Goal: Transaction & Acquisition: Purchase product/service

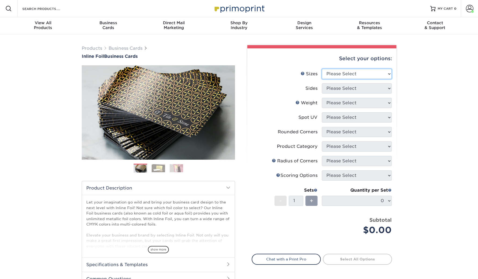
click at [338, 76] on select "Please Select 1.5" x 3.5" - Mini 1.75" x 3.5" - Mini 2" x 2" - Square 2" x 3" -…" at bounding box center [357, 74] width 70 height 10
select select "2.00x3.50"
click at [322, 69] on select "Please Select 1.5" x 3.5" - Mini 1.75" x 3.5" - Mini 2" x 2" - Square 2" x 3" -…" at bounding box center [357, 74] width 70 height 10
click at [335, 85] on select "Please Select Print Both Sides - Foil Back Only Print Both Sides - Foil Both Si…" at bounding box center [357, 88] width 70 height 10
select select "34527644-b4fd-4ffb-9092-1318eefcd9d9"
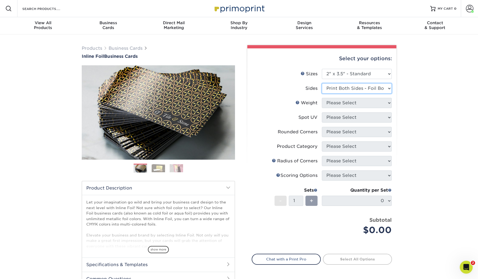
click at [322, 83] on select "Please Select Print Both Sides - Foil Back Only Print Both Sides - Foil Both Si…" at bounding box center [357, 88] width 70 height 10
click at [338, 104] on select "Please Select 16PT" at bounding box center [357, 103] width 70 height 10
select select "16PT"
click at [322, 98] on select "Please Select 16PT" at bounding box center [357, 103] width 70 height 10
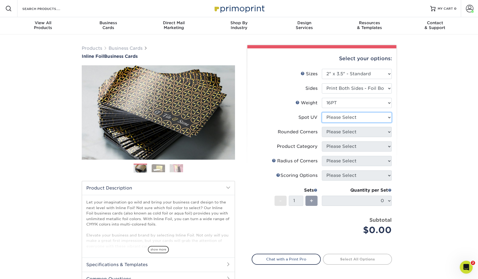
click at [336, 118] on select "Please Select No Spot UV Front and Back (Both Sides) Front Only Back Only" at bounding box center [357, 117] width 70 height 10
select select "3"
click at [322, 112] on select "Please Select No Spot UV Front and Back (Both Sides) Front Only Back Only" at bounding box center [357, 117] width 70 height 10
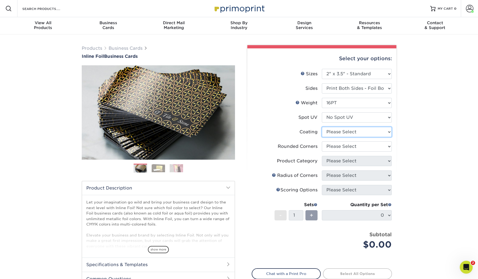
click at [334, 133] on select at bounding box center [357, 132] width 70 height 10
select select "3e7618de-abca-4bda-9f97-8b9129e913d8"
click at [322, 127] on select at bounding box center [357, 132] width 70 height 10
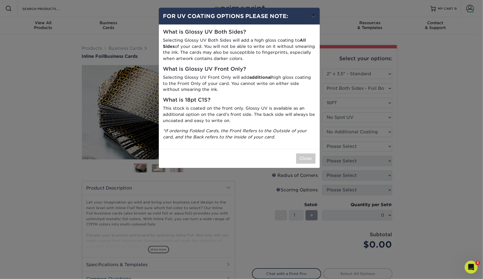
click at [313, 13] on button "×" at bounding box center [313, 15] width 12 height 15
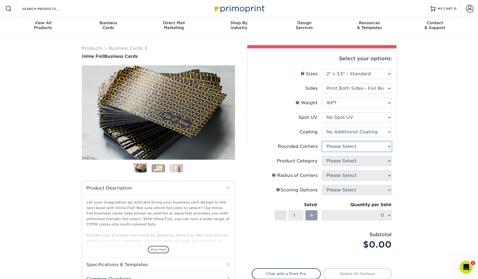
click at [338, 146] on select "Please Select Yes - Round 2 Corners Yes - Round 4 Corners No" at bounding box center [357, 146] width 70 height 10
select select "0"
click at [322, 141] on select "Please Select Yes - Round 2 Corners Yes - Round 4 Corners No" at bounding box center [357, 146] width 70 height 10
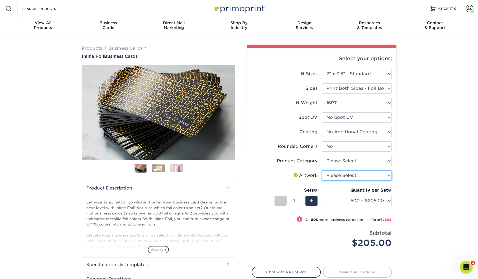
click at [336, 174] on select "Please Select I will upload files I need a design - $100" at bounding box center [357, 176] width 70 height 10
select select "upload"
click at [322, 171] on select "Please Select I will upload files I need a design - $100" at bounding box center [357, 176] width 70 height 10
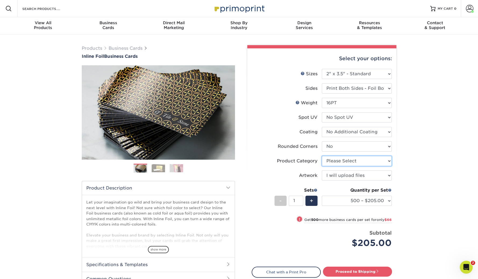
click at [336, 163] on select "Please Select Business Cards" at bounding box center [357, 161] width 70 height 10
select select "3b5148f1-0588-4f88-a218-97bcfdce65c1"
click at [322, 156] on select "Please Select Business Cards" at bounding box center [357, 161] width 70 height 10
click at [309, 202] on div "+" at bounding box center [312, 201] width 12 height 10
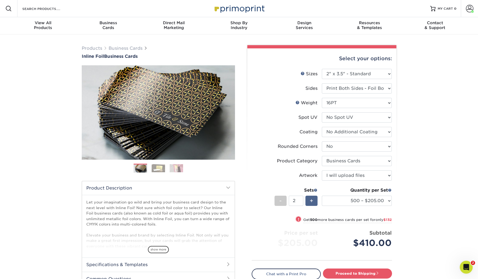
click at [309, 202] on div "+" at bounding box center [312, 201] width 12 height 10
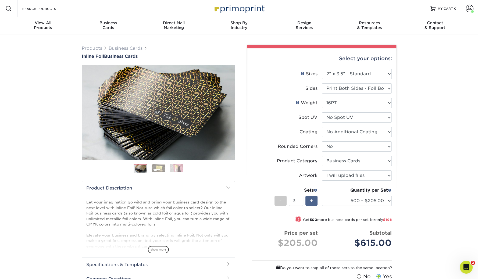
click at [309, 202] on div "+" at bounding box center [312, 201] width 12 height 10
click at [278, 201] on div "-" at bounding box center [281, 201] width 12 height 10
type input "5"
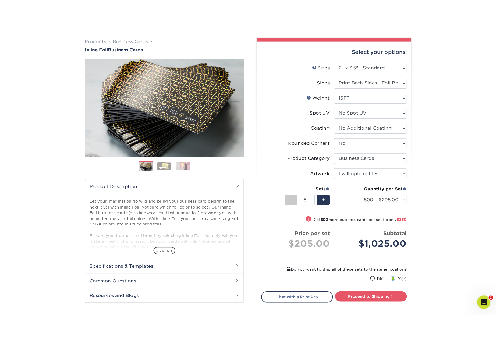
scroll to position [46, 0]
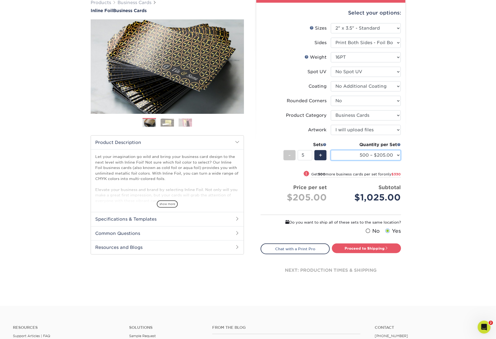
click at [382, 157] on select "500 – $205.00 1000 – $271.00 2500 – $502.00 5000 – $715.00" at bounding box center [366, 155] width 70 height 10
click at [331, 150] on select "500 – $205.00 1000 – $271.00 2500 – $502.00 5000 – $715.00" at bounding box center [366, 155] width 70 height 10
click at [378, 154] on select "500 – $205.00 1000 – $271.00 2500 – $502.00 5000 – $715.00" at bounding box center [366, 155] width 70 height 10
click at [331, 150] on select "500 – $205.00 1000 – $271.00 2500 – $502.00 5000 – $715.00" at bounding box center [366, 155] width 70 height 10
click at [457, 84] on div "Products Business Cards Inline Foil Business Cards Previous Next" at bounding box center [248, 147] width 496 height 317
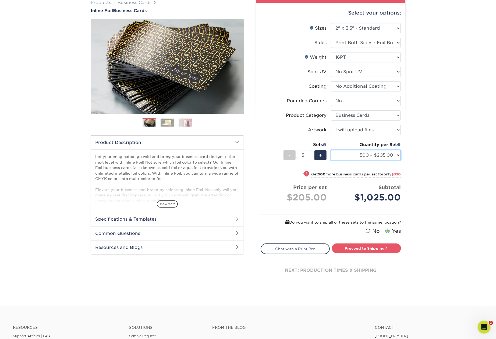
click at [368, 154] on select "500 – $205.00 1000 – $271.00 2500 – $502.00 5000 – $715.00" at bounding box center [366, 155] width 70 height 10
click at [331, 150] on select "500 – $205.00 1000 – $271.00 2500 – $502.00 5000 – $715.00" at bounding box center [366, 155] width 70 height 10
click at [371, 155] on select "500 – $205.00 1000 – $271.00 2500 – $502.00 5000 – $715.00" at bounding box center [366, 155] width 70 height 10
click at [363, 155] on select "500 – $205.00 1000 – $271.00 2500 – $502.00 5000 – $715.00" at bounding box center [366, 155] width 70 height 10
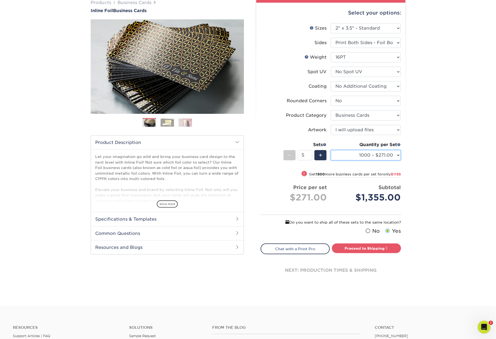
select select "2500 – $502.00"
click at [331, 150] on select "500 – $205.00 1000 – $271.00 2500 – $502.00 5000 – $715.00" at bounding box center [366, 155] width 70 height 10
click at [307, 62] on li "Weight Help Weight Please Select 16PT" at bounding box center [331, 59] width 140 height 15
